Goal: Task Accomplishment & Management: Manage account settings

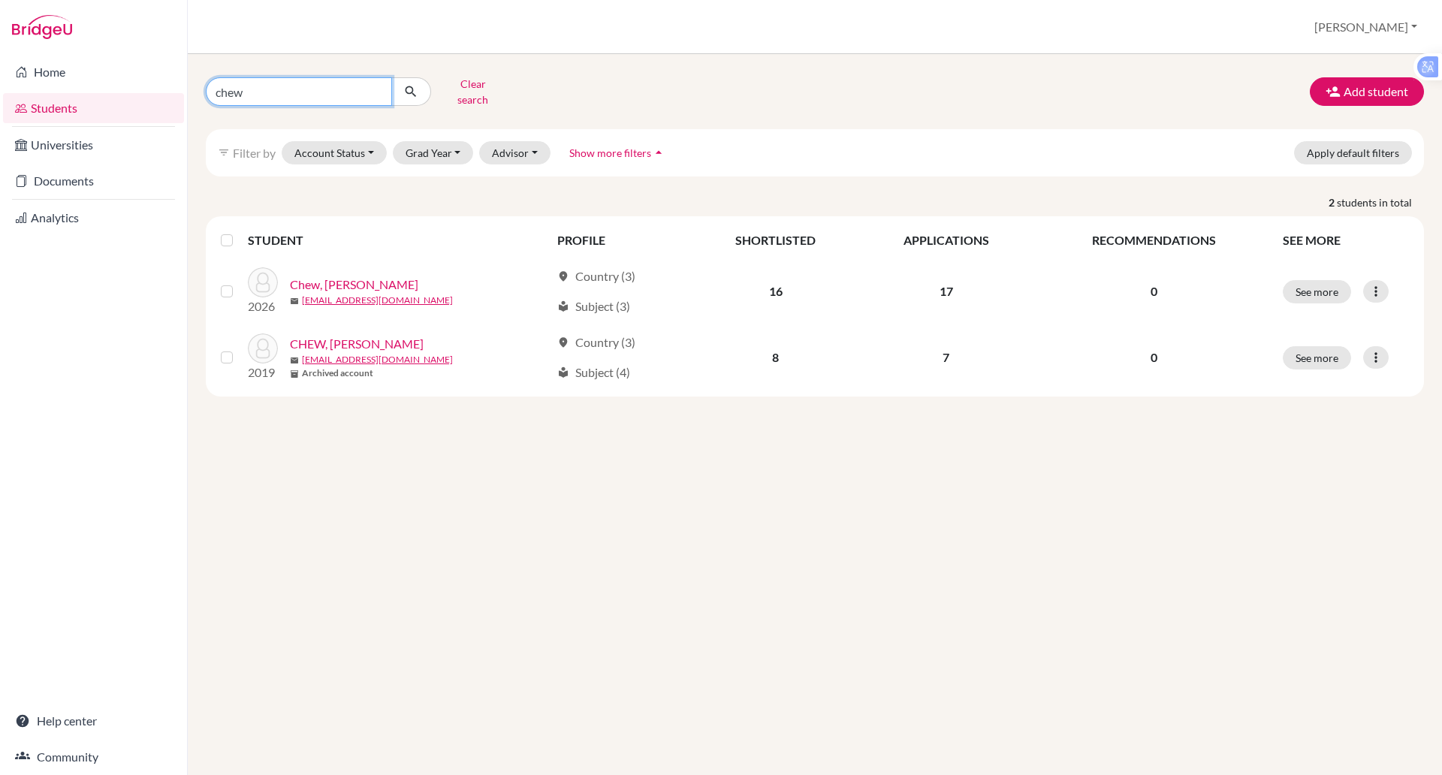
click at [252, 95] on input "chew" at bounding box center [299, 91] width 186 height 29
type input "c"
type input "[PERSON_NAME]"
click button "submit" at bounding box center [411, 91] width 40 height 29
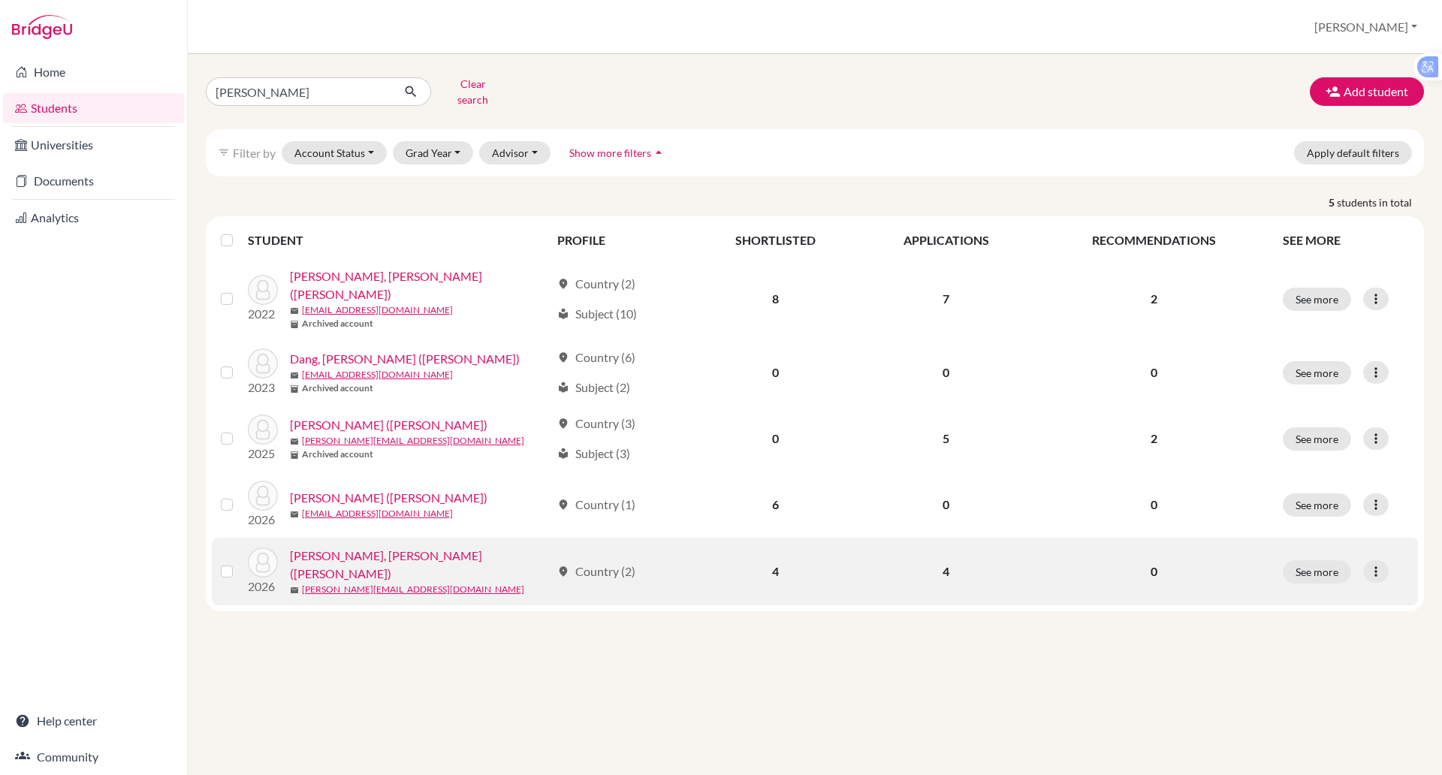
click at [385, 547] on link "[PERSON_NAME], [PERSON_NAME] ([PERSON_NAME])" at bounding box center [420, 565] width 261 height 36
click at [387, 547] on link "[PERSON_NAME], [PERSON_NAME] ([PERSON_NAME])" at bounding box center [420, 565] width 261 height 36
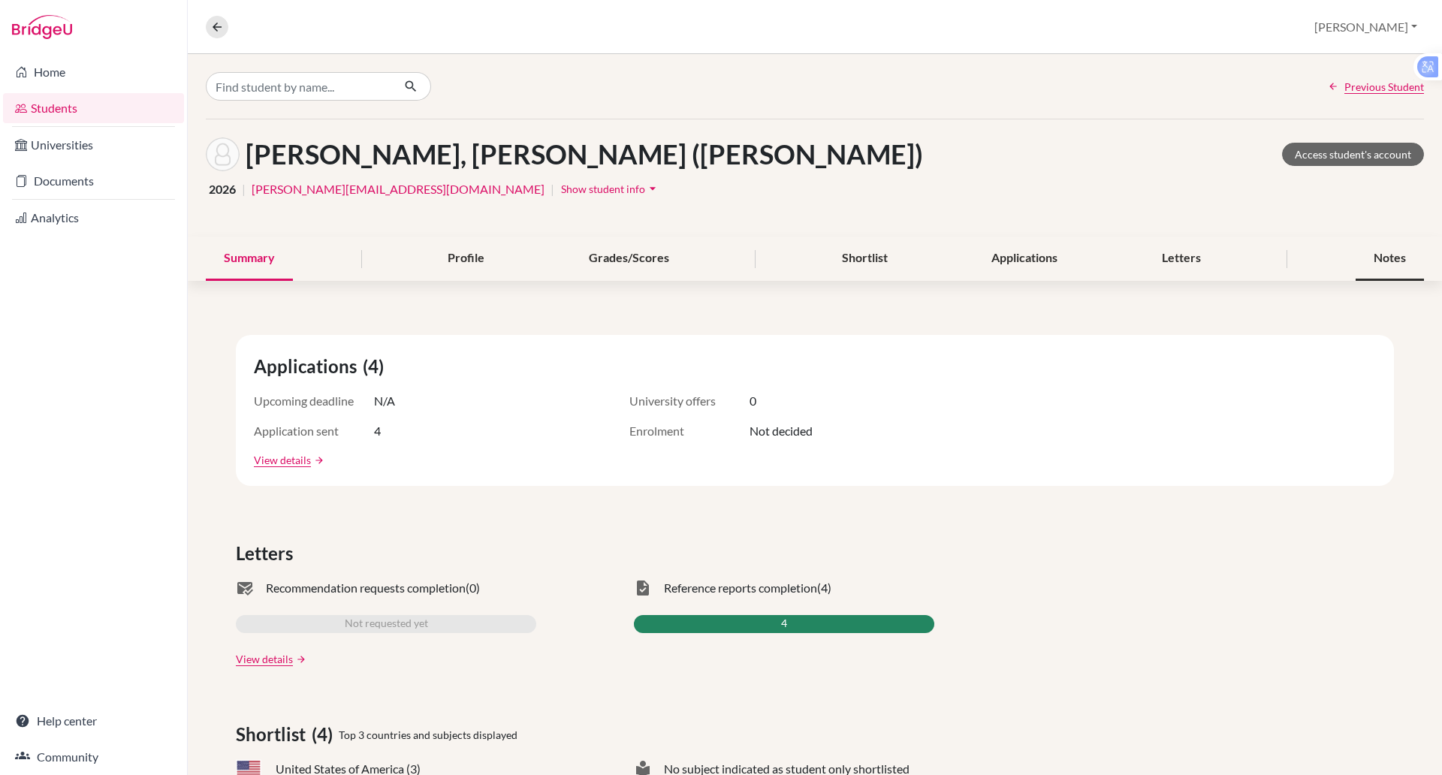
click at [1356, 255] on div "Notes" at bounding box center [1390, 259] width 68 height 44
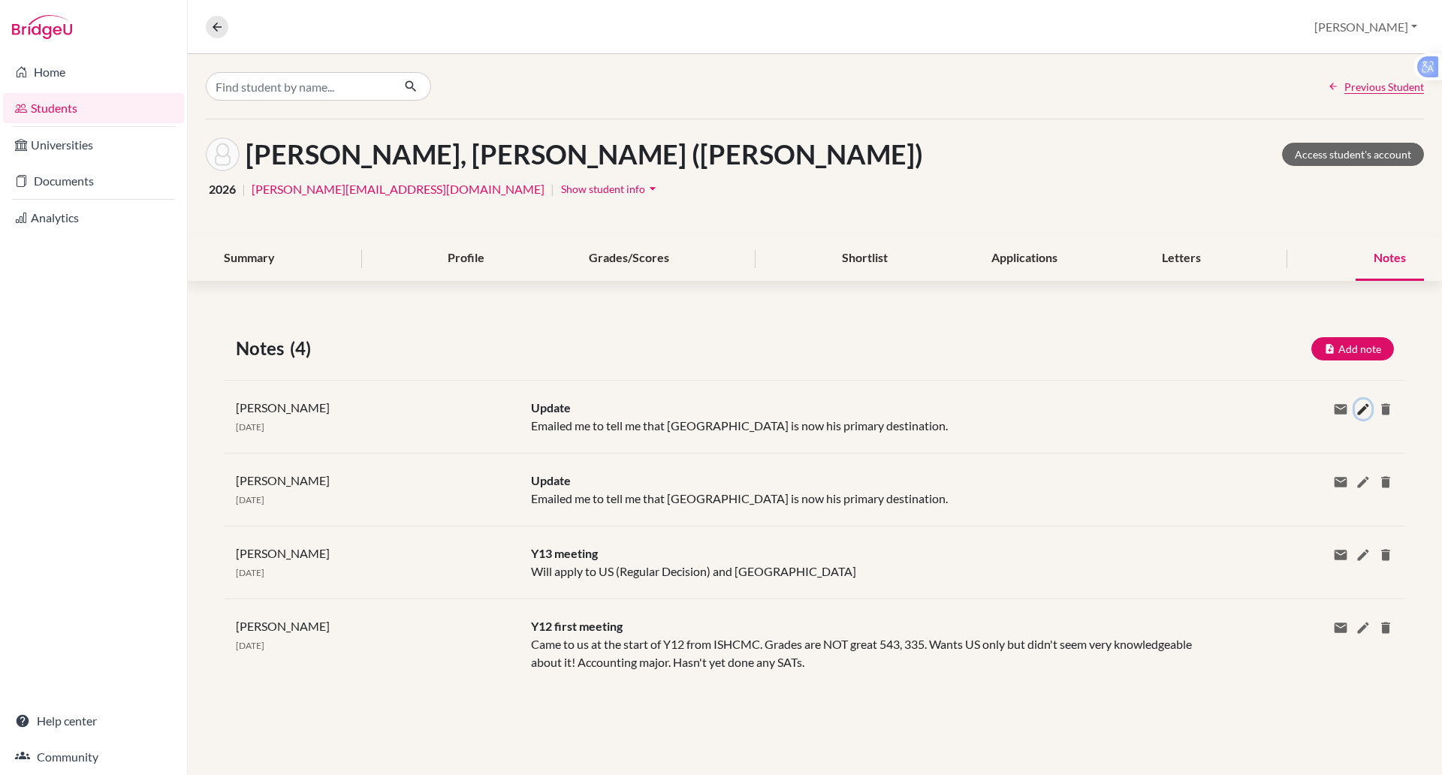
click at [1361, 409] on icon at bounding box center [1363, 409] width 15 height 15
click at [0, 0] on div "Private note" at bounding box center [0, 0] width 0 height 0
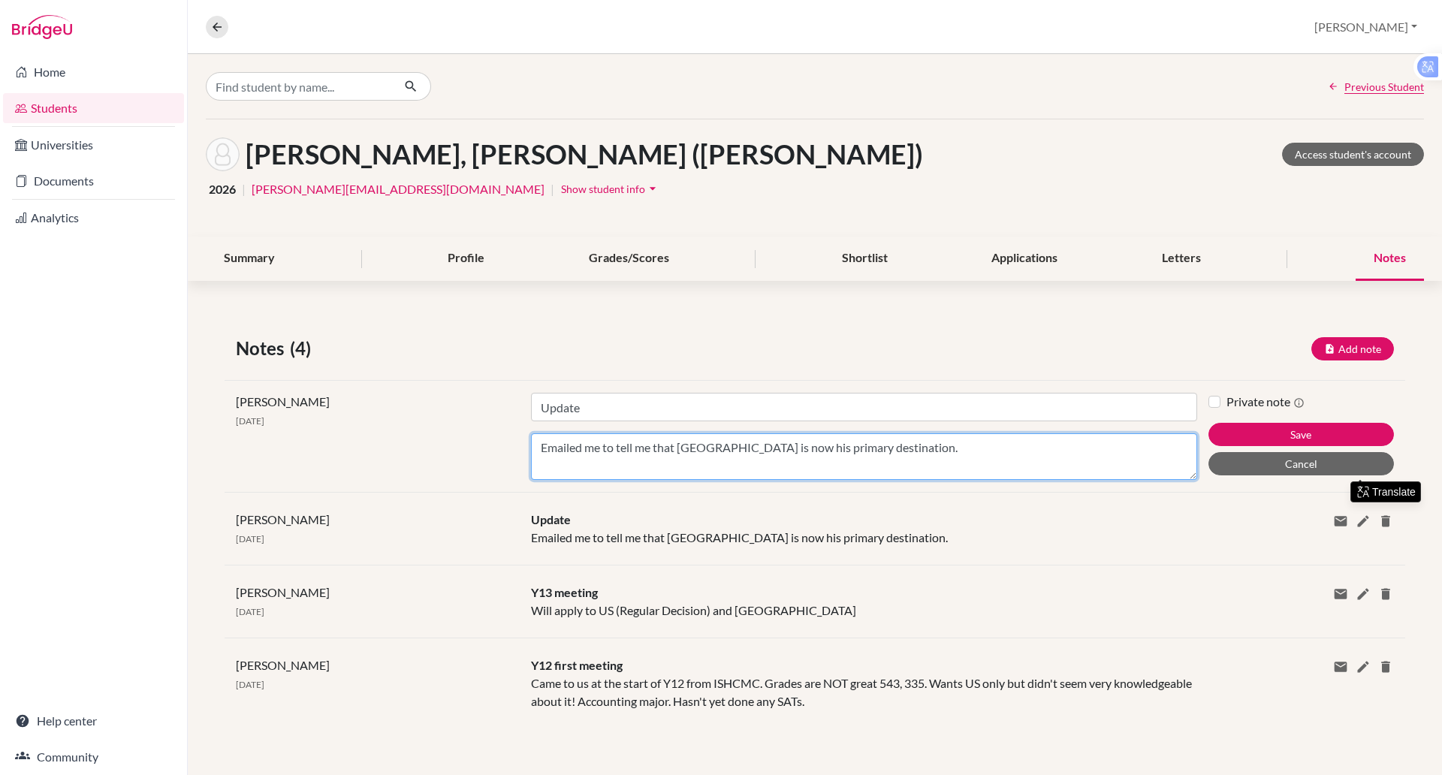
click at [925, 451] on textarea "Emailed me to tell me that [GEOGRAPHIC_DATA] is now his primary destination." at bounding box center [864, 456] width 666 height 47
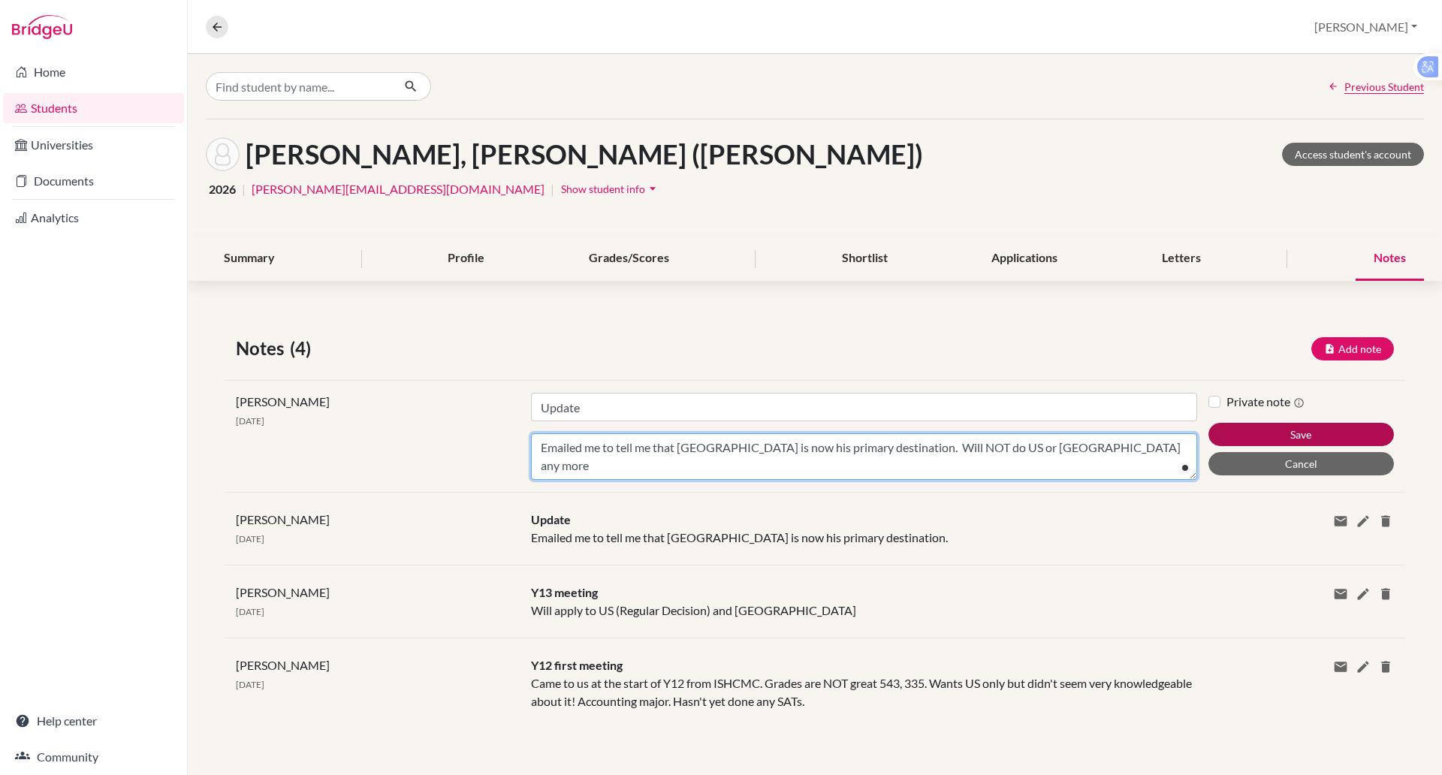
type textarea "Emailed me to tell me that [GEOGRAPHIC_DATA] is now his primary destination. Wi…"
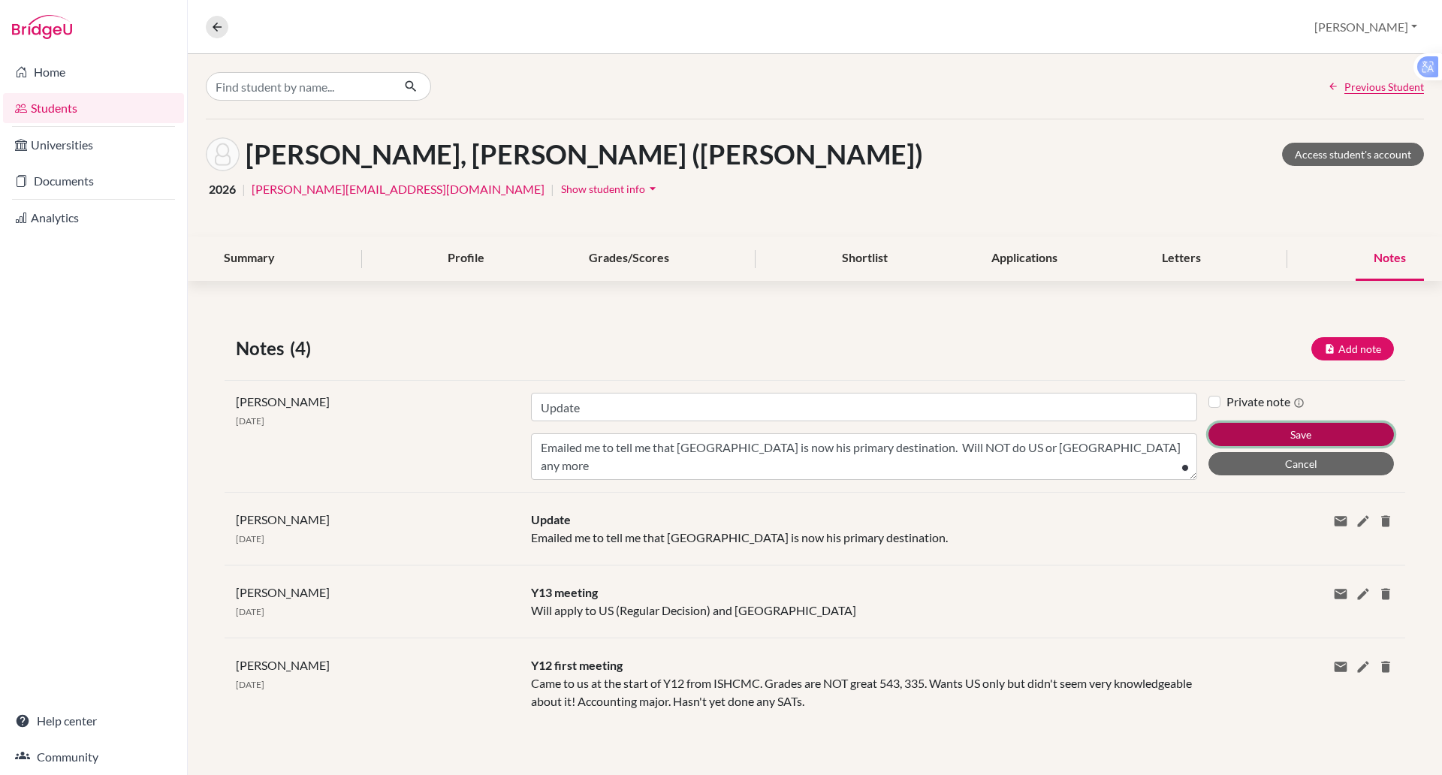
click at [1242, 428] on button "Save" at bounding box center [1301, 434] width 186 height 23
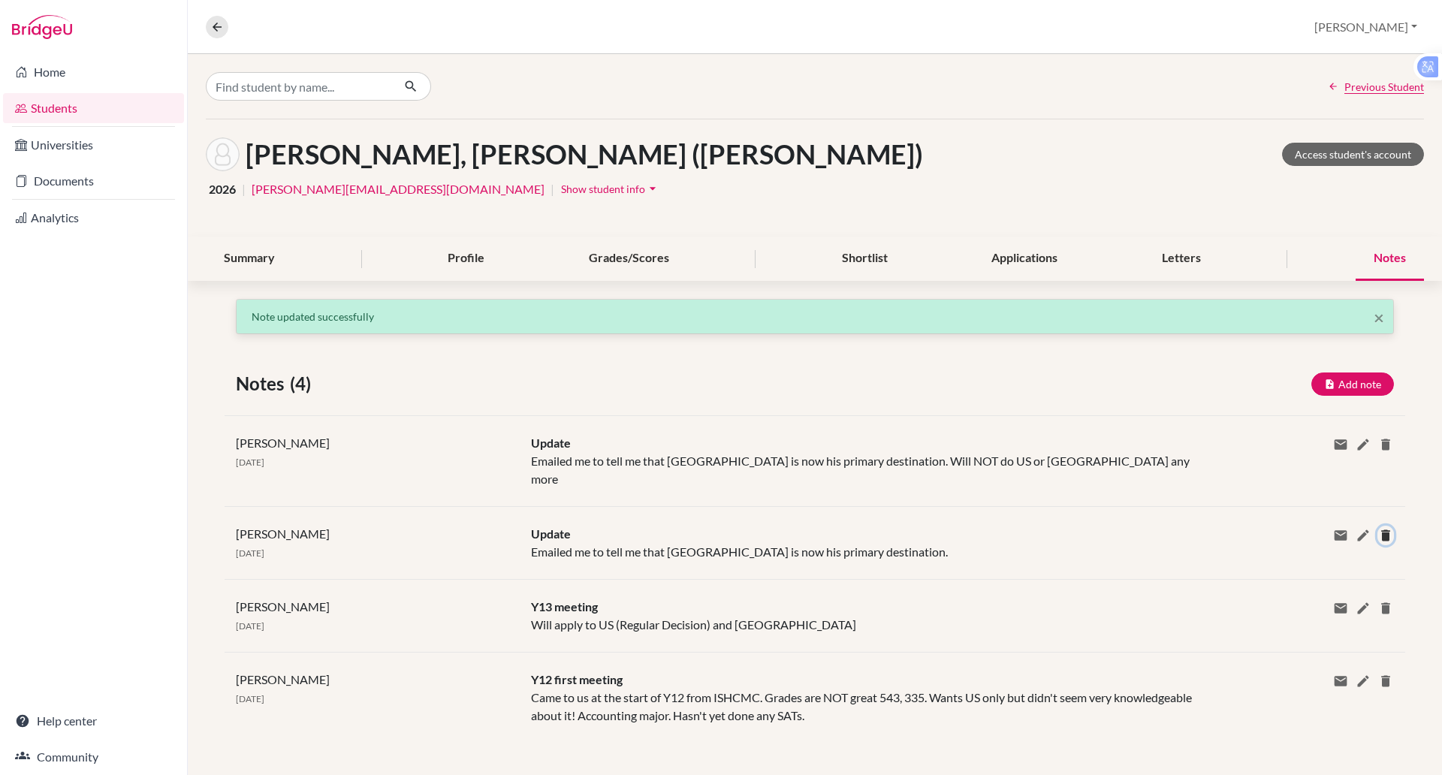
click at [1383, 528] on icon at bounding box center [1385, 535] width 15 height 15
click at [1395, 590] on button "Delete" at bounding box center [1398, 601] width 56 height 23
